Goal: Information Seeking & Learning: Understand process/instructions

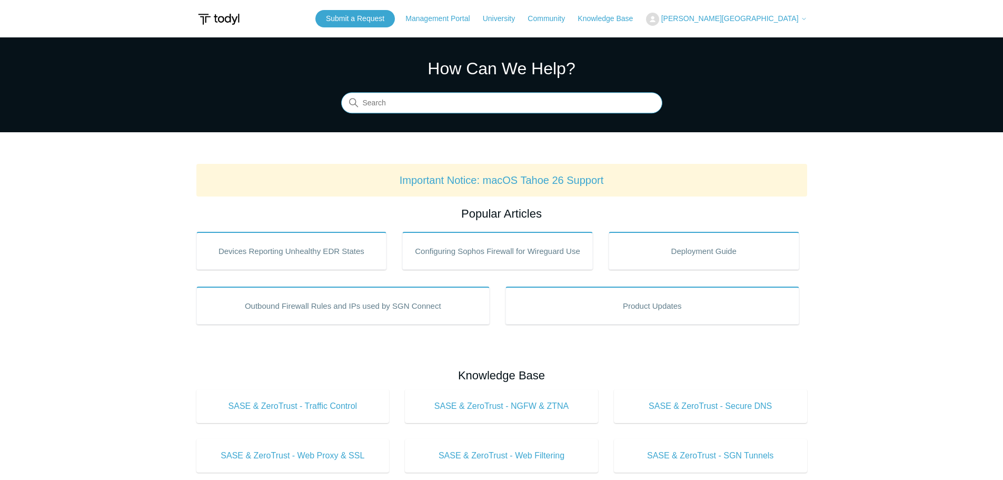
click at [417, 96] on input "Search" at bounding box center [501, 103] width 321 height 21
type input "instal"
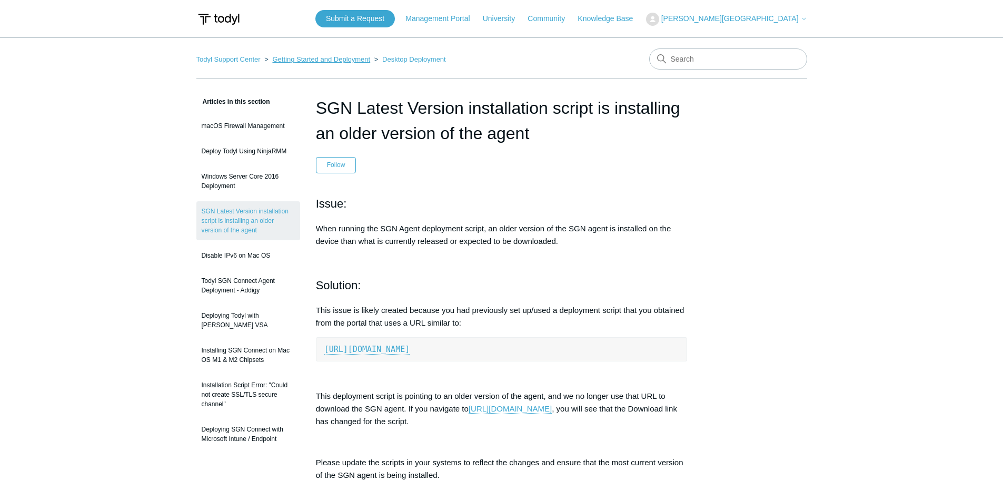
click at [319, 59] on link "Getting Started and Deployment" at bounding box center [321, 59] width 98 height 8
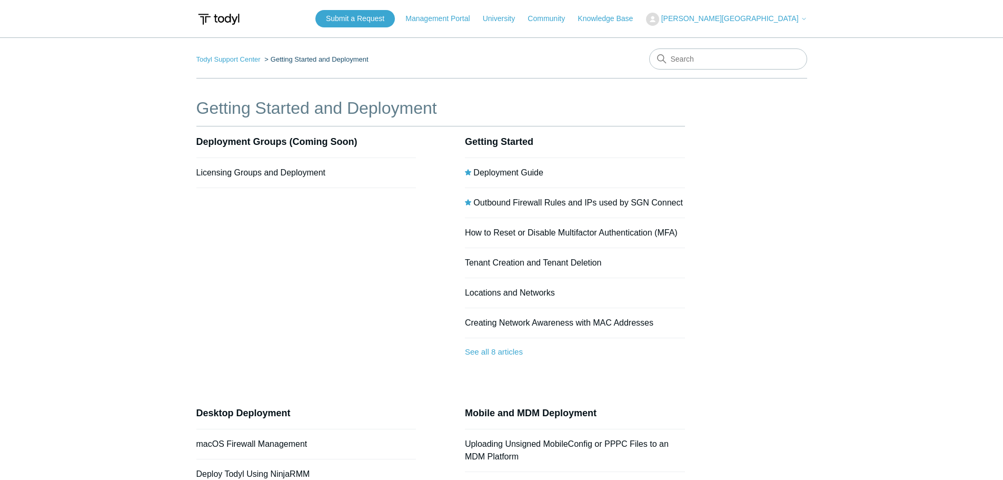
click at [516, 177] on li "Deployment Guide" at bounding box center [575, 173] width 220 height 30
click at [517, 174] on link "Deployment Guide" at bounding box center [508, 172] width 70 height 9
